Goal: Transaction & Acquisition: Purchase product/service

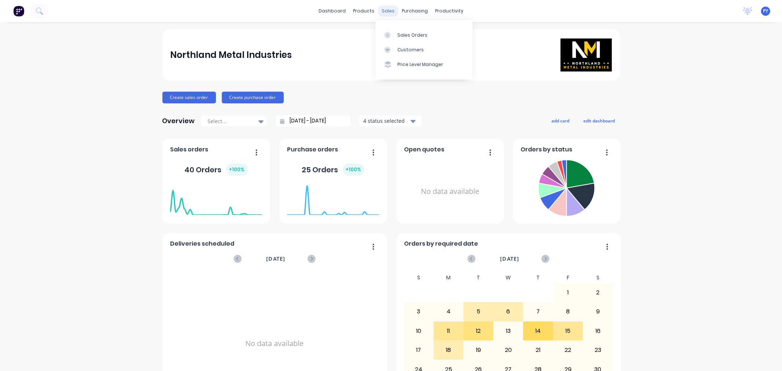
click at [386, 10] on div "sales" at bounding box center [388, 10] width 20 height 11
click at [396, 35] on link "Sales Orders" at bounding box center [423, 34] width 97 height 15
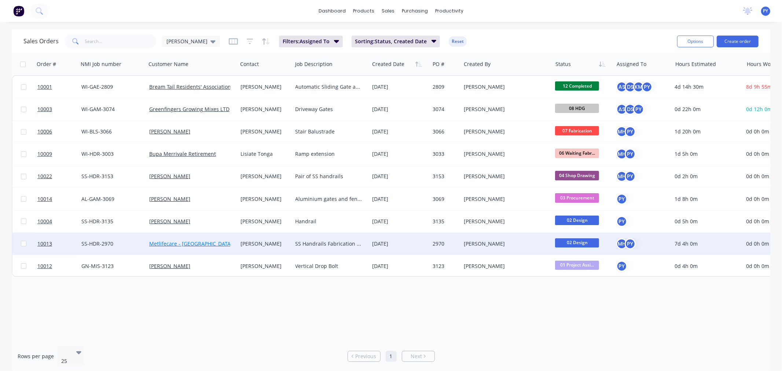
click at [185, 242] on link "Metlifecare - [GEOGRAPHIC_DATA]" at bounding box center [190, 243] width 83 height 7
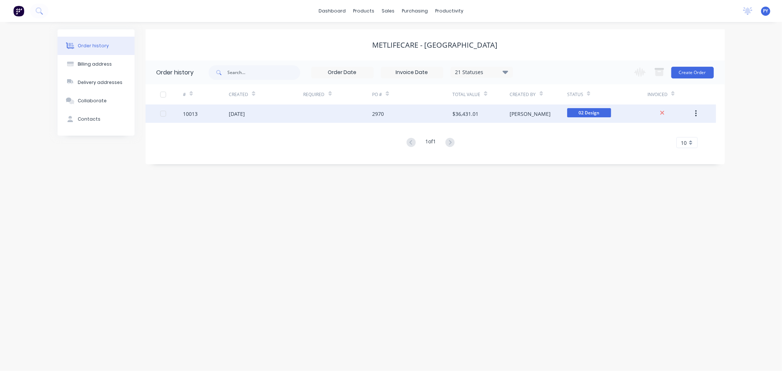
click at [186, 113] on div "10013" at bounding box center [190, 114] width 15 height 8
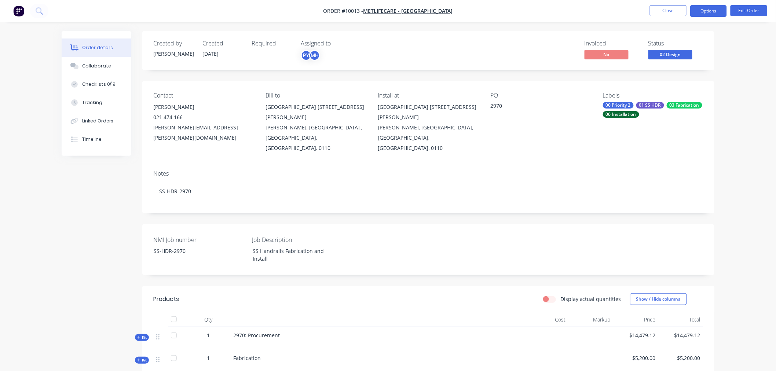
click at [708, 10] on button "Options" at bounding box center [708, 11] width 37 height 12
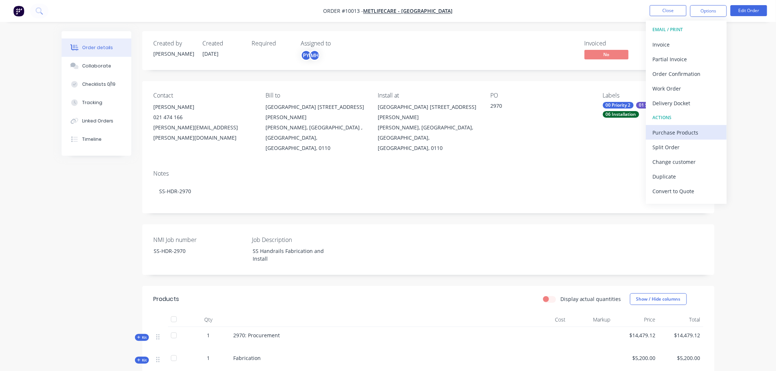
click at [678, 131] on div "Purchase Products" at bounding box center [686, 132] width 67 height 11
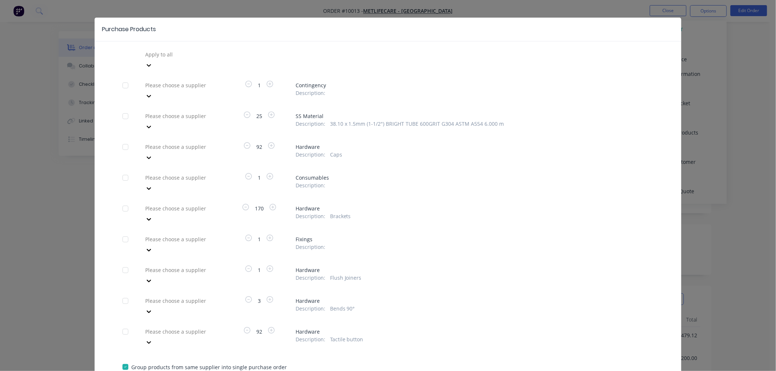
scroll to position [12, 0]
click at [123, 139] on div at bounding box center [125, 146] width 15 height 15
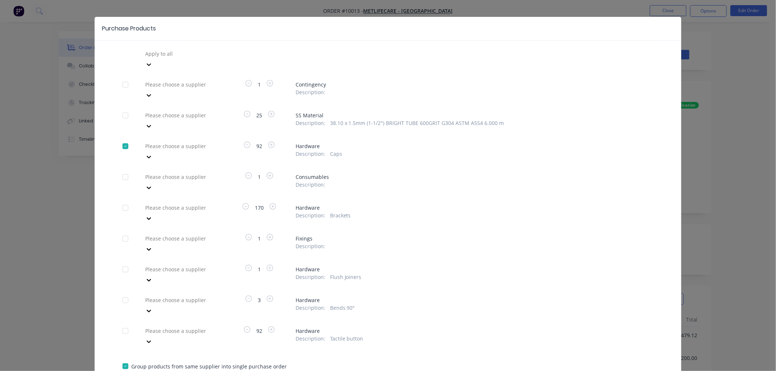
click at [201, 58] on div at bounding box center [197, 53] width 106 height 9
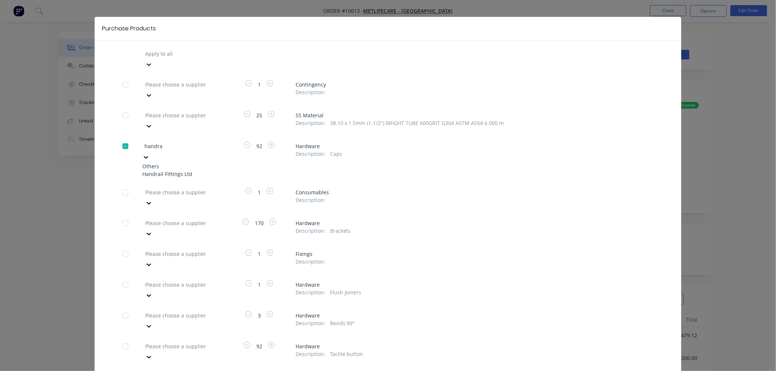
type input "handrai"
click at [179, 170] on div "Handrail Fittings Ltd" at bounding box center [182, 174] width 81 height 8
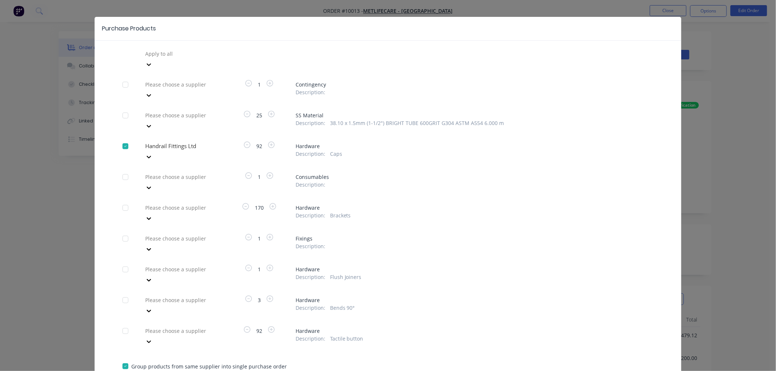
click at [122, 201] on div at bounding box center [125, 208] width 15 height 15
click at [165, 58] on div at bounding box center [197, 53] width 106 height 9
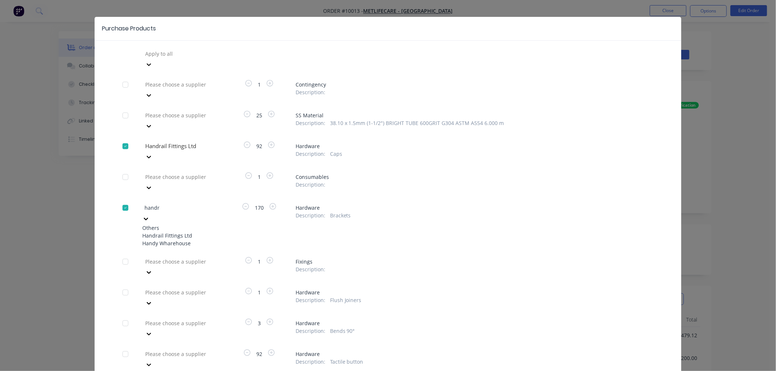
type input "handra"
click at [168, 232] on div "Handrail Fittings Ltd" at bounding box center [182, 236] width 81 height 8
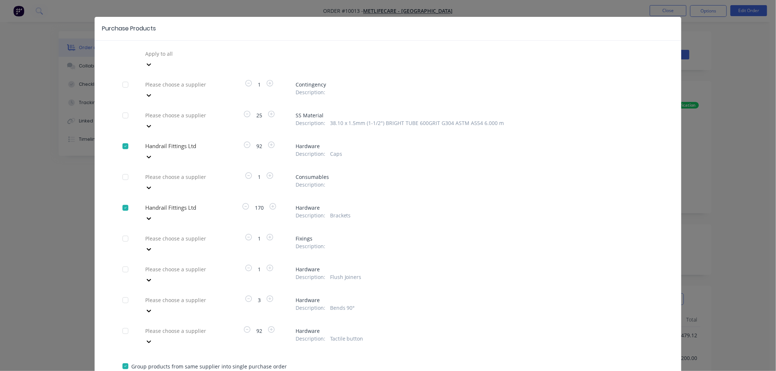
click at [123, 262] on div at bounding box center [125, 269] width 15 height 15
click at [122, 293] on div at bounding box center [125, 300] width 15 height 15
click at [122, 324] on div at bounding box center [125, 331] width 15 height 15
click at [170, 58] on div at bounding box center [197, 53] width 106 height 9
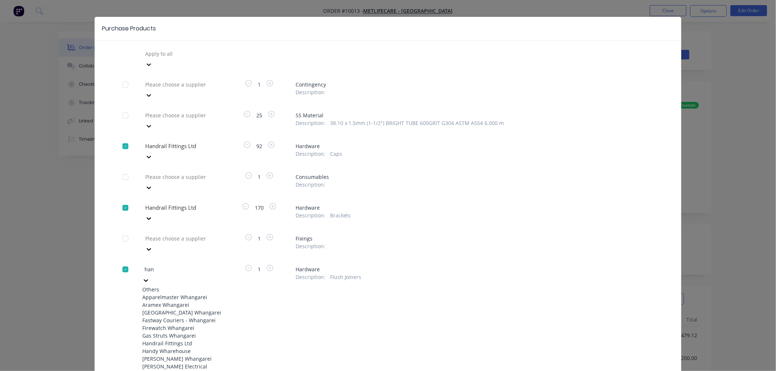
type input "hand"
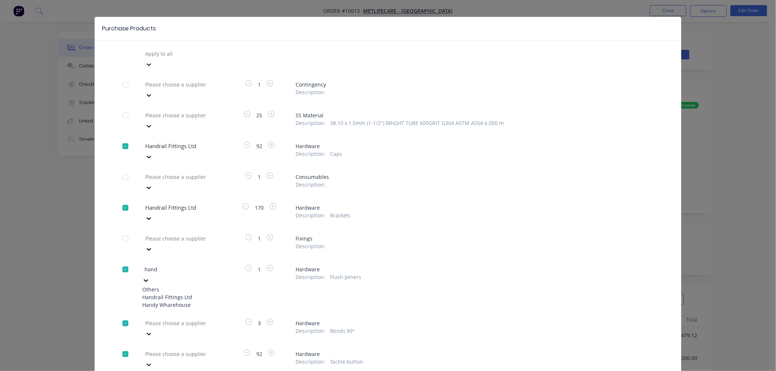
click at [172, 293] on div "Handrail Fittings Ltd" at bounding box center [182, 297] width 81 height 8
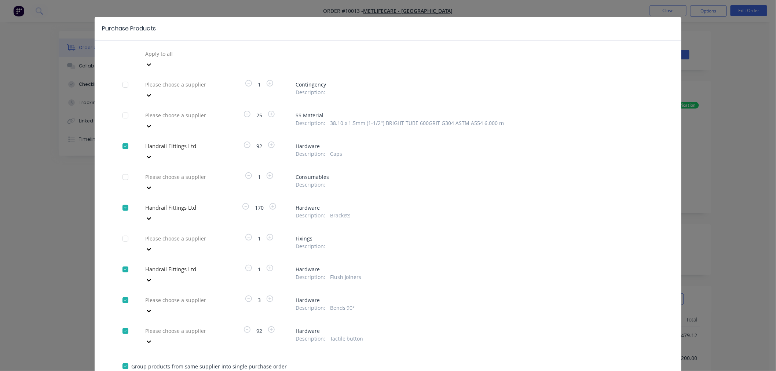
click at [173, 58] on div at bounding box center [197, 53] width 106 height 9
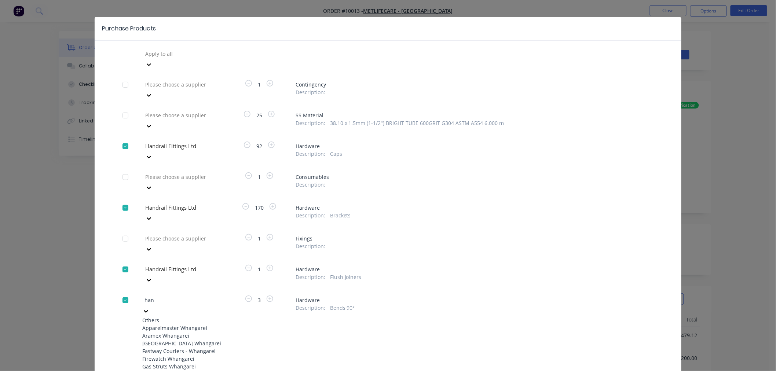
type input "hand"
click at [169, 324] on div "Handrail Fittings Ltd" at bounding box center [182, 328] width 81 height 8
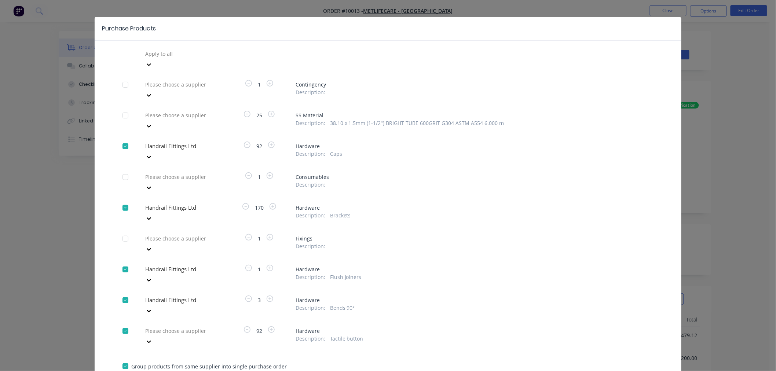
click at [170, 58] on div at bounding box center [197, 53] width 106 height 9
type input "hand"
click at [170, 355] on div "Handrail Fittings Ltd" at bounding box center [182, 359] width 81 height 8
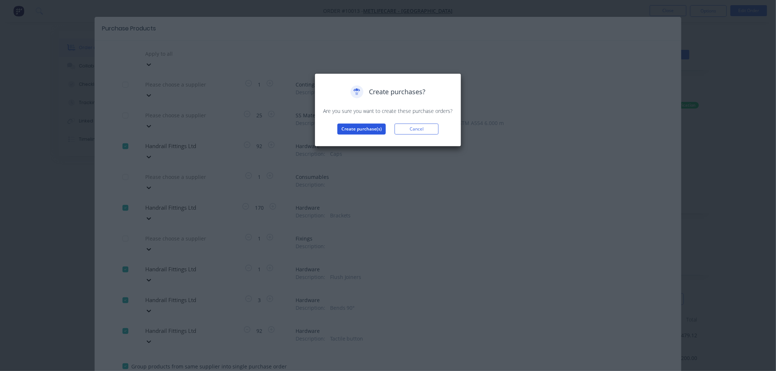
click at [375, 129] on button "Create purchase(s)" at bounding box center [361, 129] width 48 height 11
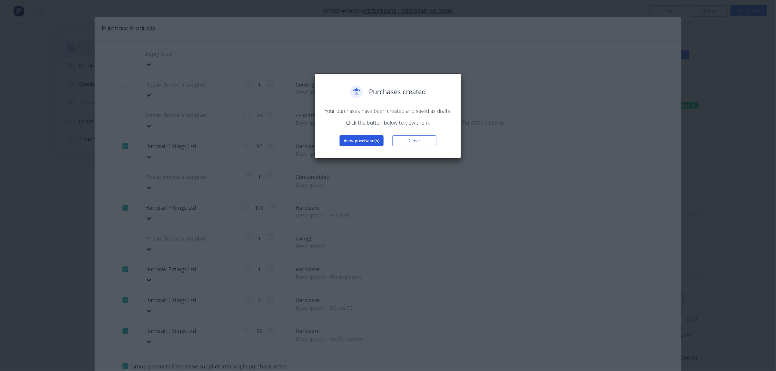
click at [358, 139] on button "View purchase(s)" at bounding box center [362, 140] width 44 height 11
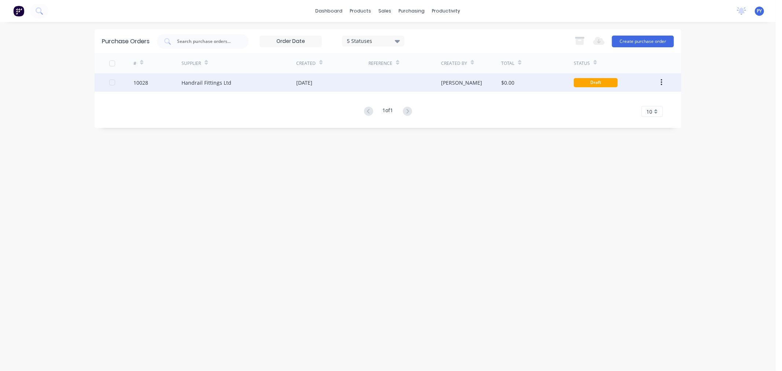
click at [142, 80] on div "10028" at bounding box center [140, 83] width 15 height 8
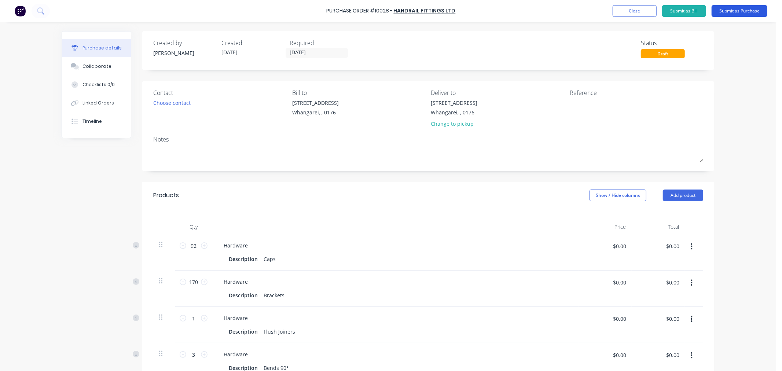
click at [748, 12] on button "Submit as Purchase" at bounding box center [740, 11] width 56 height 12
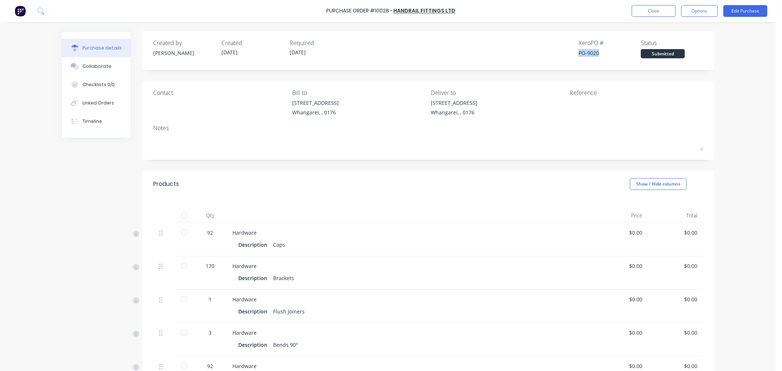
drag, startPoint x: 596, startPoint y: 53, endPoint x: 573, endPoint y: 54, distance: 23.5
click at [573, 54] on div "Created by [PERSON_NAME] Created [DATE] Required [DATE] Xero PO # PO-9020 Statu…" at bounding box center [428, 48] width 550 height 20
click at [745, 11] on button "Edit Purchase" at bounding box center [745, 11] width 44 height 12
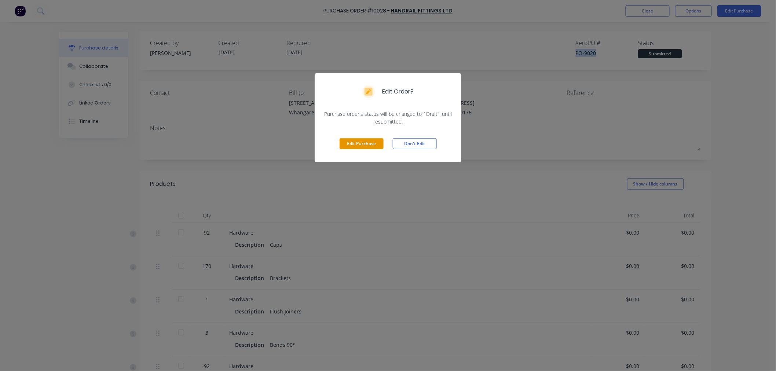
click at [372, 144] on button "Edit Purchase" at bounding box center [362, 143] width 44 height 11
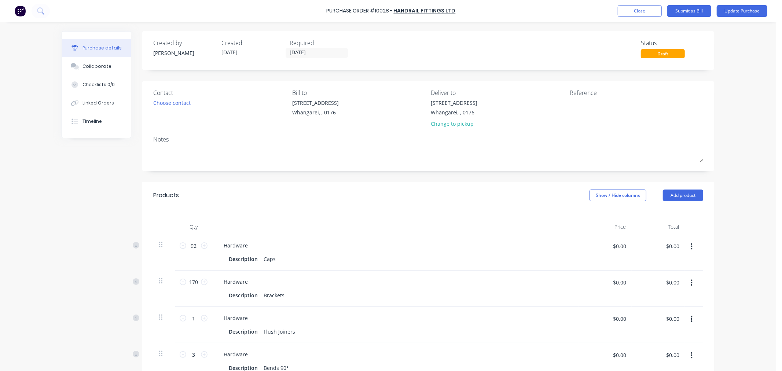
click at [745, 17] on div "Purchase Order #10028 - Handrail Fittings Ltd Add product Close Submit as Bill …" at bounding box center [391, 11] width 782 height 22
drag, startPoint x: 273, startPoint y: 259, endPoint x: 258, endPoint y: 260, distance: 15.1
click at [261, 260] on div "Caps" at bounding box center [270, 259] width 18 height 11
paste div
drag, startPoint x: 281, startPoint y: 296, endPoint x: 260, endPoint y: 296, distance: 20.9
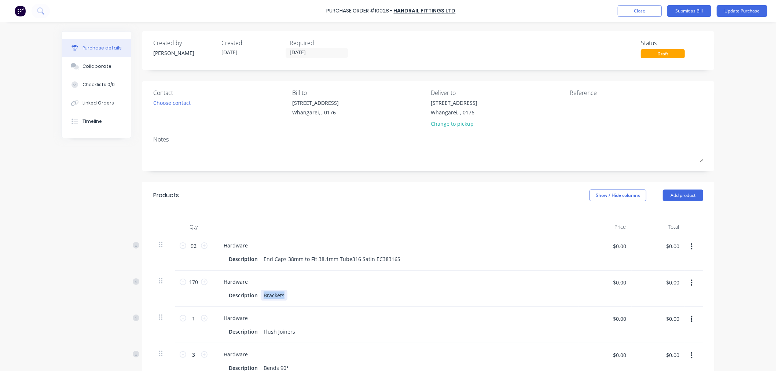
click at [261, 296] on div "Brackets" at bounding box center [274, 295] width 27 height 11
paste div
click at [180, 281] on icon at bounding box center [183, 282] width 7 height 7
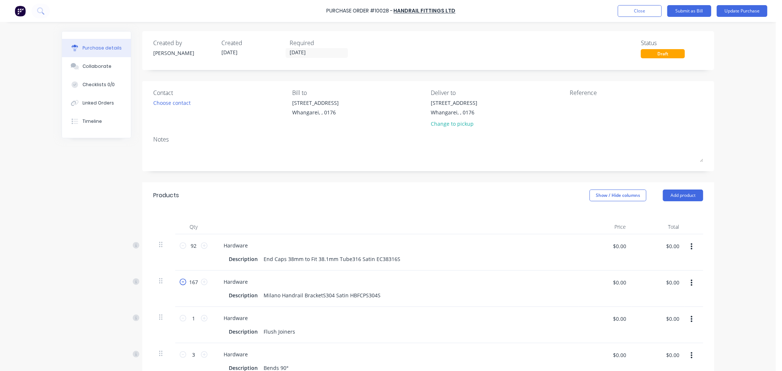
click at [180, 281] on icon at bounding box center [183, 282] width 7 height 7
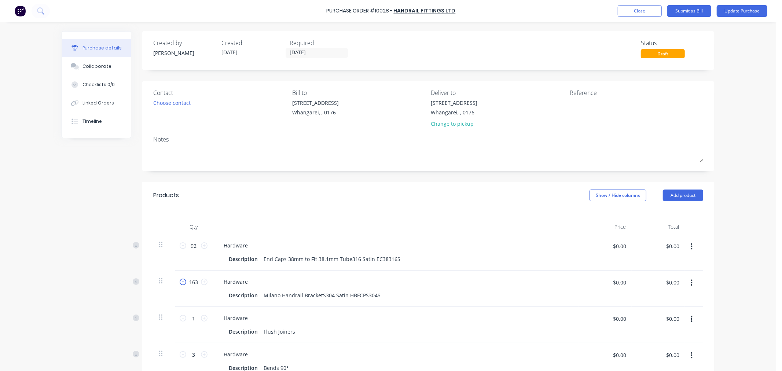
type input "162"
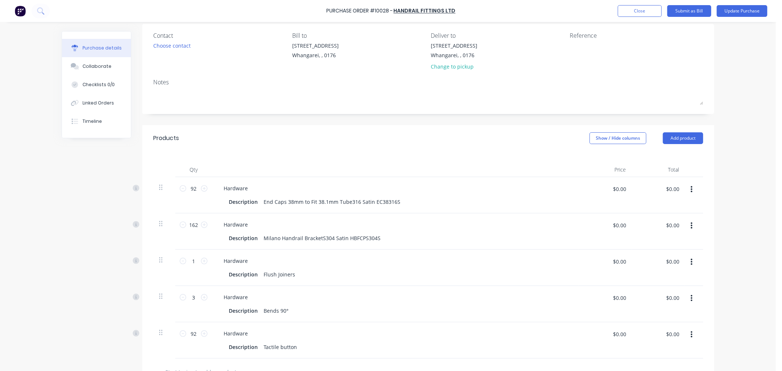
scroll to position [81, 0]
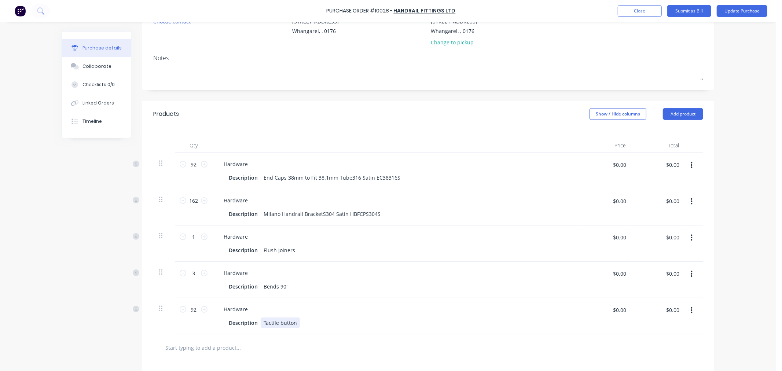
click at [294, 323] on div "Tactile button" at bounding box center [280, 323] width 39 height 11
drag, startPoint x: 291, startPoint y: 251, endPoint x: 260, endPoint y: 251, distance: 30.8
click at [261, 251] on div "Flush Joiners" at bounding box center [279, 250] width 37 height 11
paste div
drag, startPoint x: 286, startPoint y: 285, endPoint x: 259, endPoint y: 286, distance: 27.2
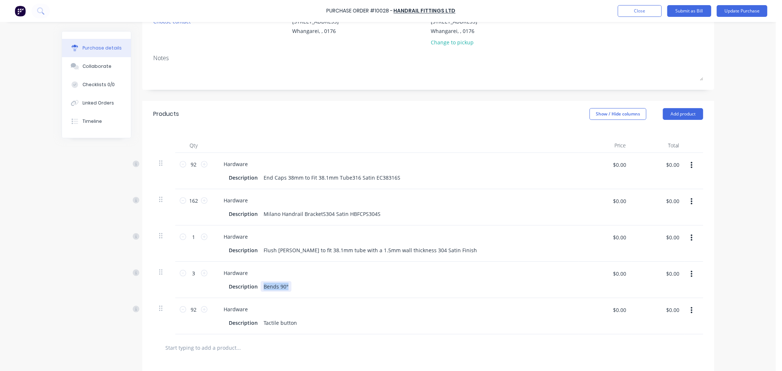
click at [261, 286] on div "Bends 90°" at bounding box center [276, 286] width 31 height 11
paste div
drag, startPoint x: 293, startPoint y: 323, endPoint x: 259, endPoint y: 321, distance: 33.8
click at [261, 321] on div "Tactile button" at bounding box center [280, 323] width 39 height 11
paste div
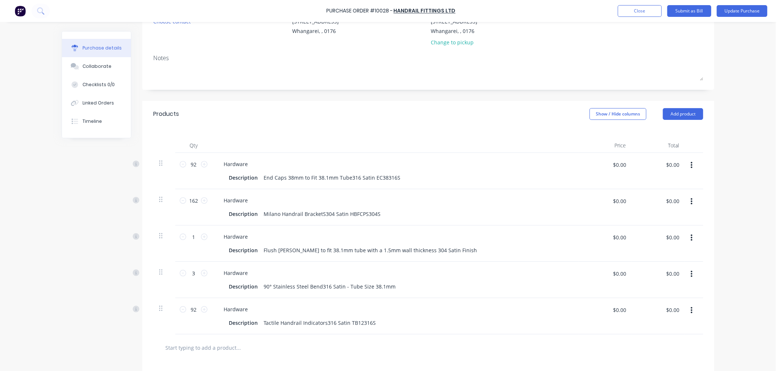
click at [450, 129] on div "Qty Price Total 92 92 Hardware Description End Caps 38mm to Fit 38.1mm Tube316 …" at bounding box center [428, 230] width 572 height 207
click at [739, 12] on button "Update Purchase" at bounding box center [742, 11] width 51 height 12
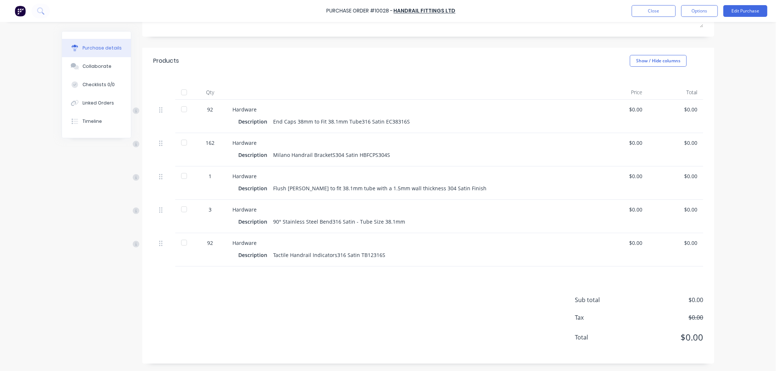
scroll to position [124, 0]
